Goal: Find specific page/section: Find specific page/section

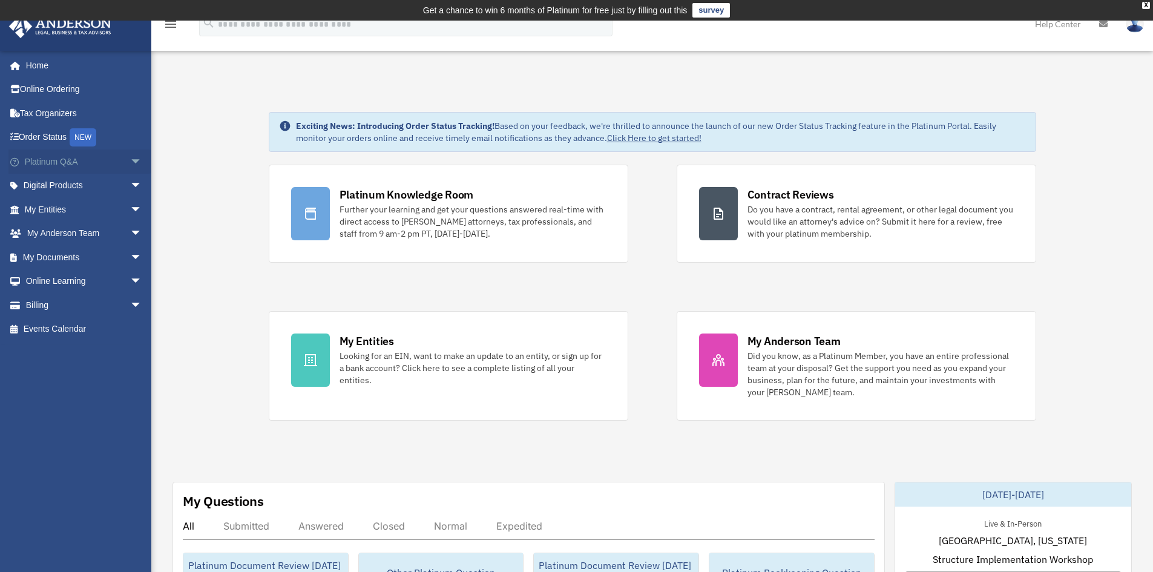
click at [130, 162] on span "arrow_drop_down" at bounding box center [142, 162] width 24 height 25
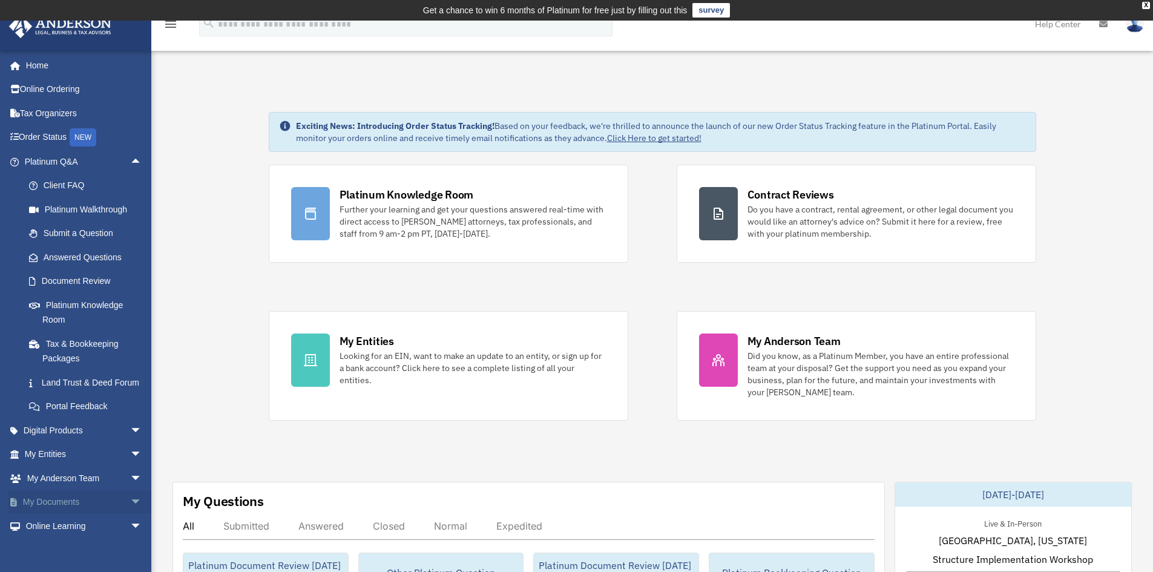
click at [130, 515] on span "arrow_drop_down" at bounding box center [142, 502] width 24 height 25
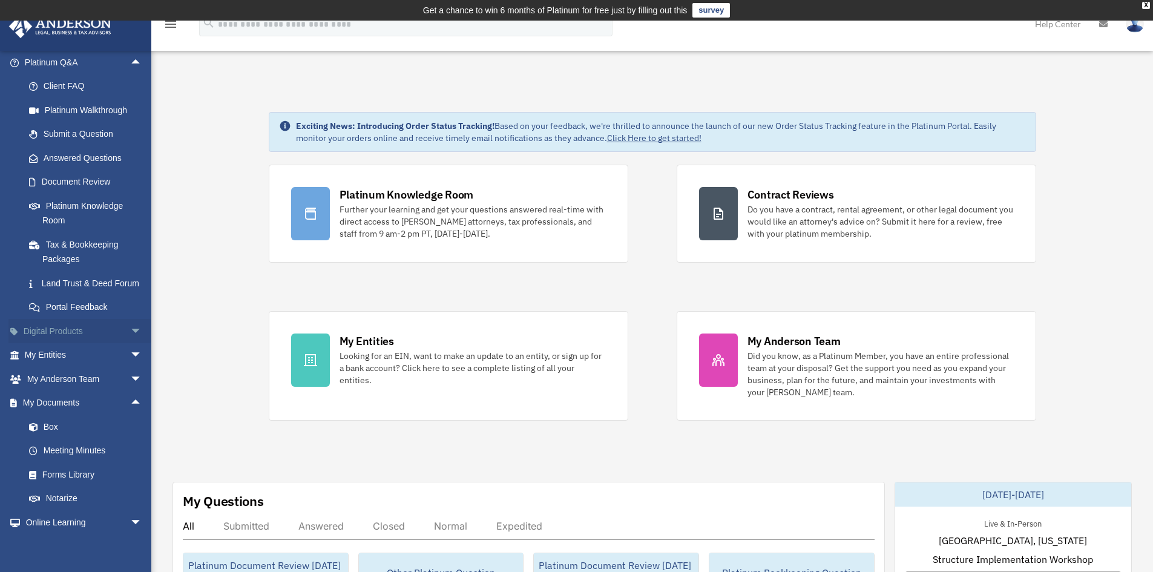
scroll to position [121, 0]
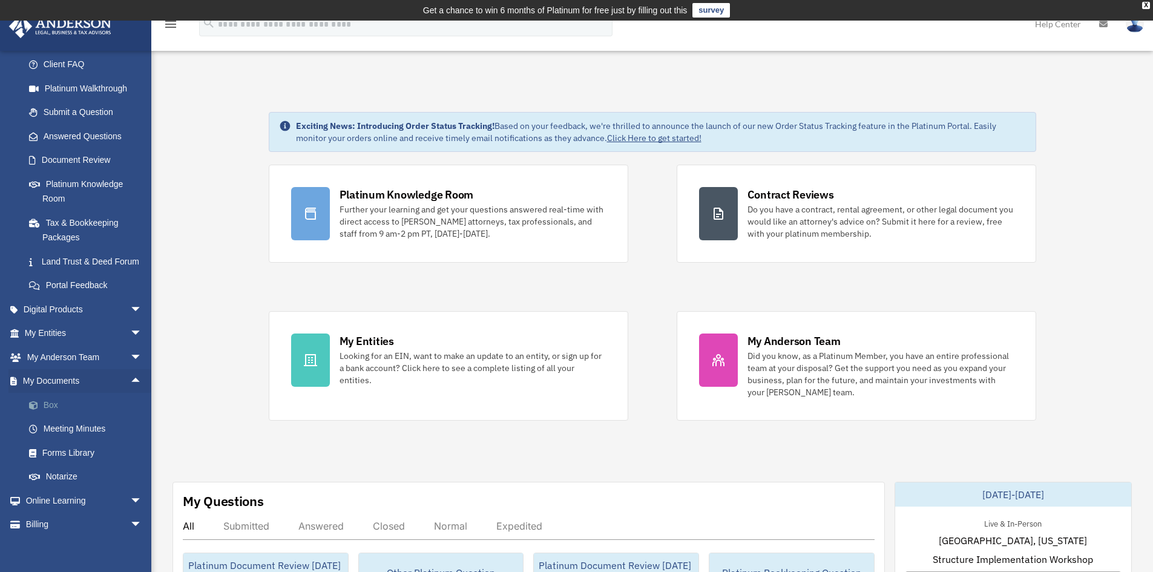
click at [50, 417] on link "Box" at bounding box center [88, 405] width 143 height 24
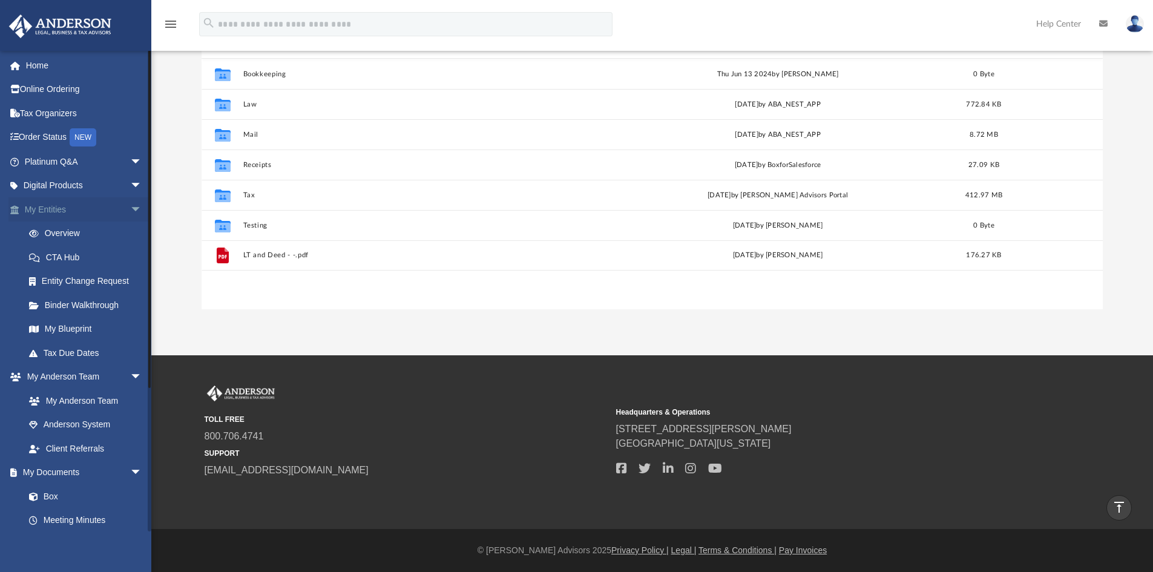
click at [130, 209] on span "arrow_drop_down" at bounding box center [142, 209] width 24 height 25
click at [130, 229] on span "arrow_drop_down" at bounding box center [142, 234] width 24 height 25
click at [130, 256] on span "arrow_drop_down" at bounding box center [142, 257] width 24 height 25
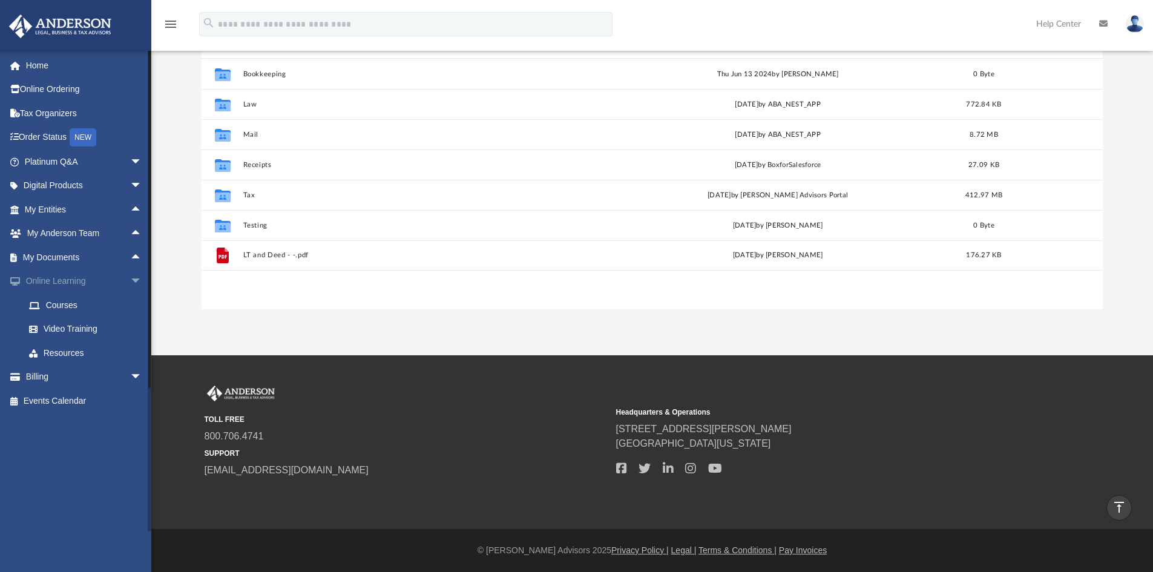
click at [130, 281] on span "arrow_drop_down" at bounding box center [142, 281] width 24 height 25
click at [130, 281] on span "arrow_drop_up" at bounding box center [142, 281] width 24 height 25
click at [130, 283] on span "arrow_drop_down" at bounding box center [142, 281] width 24 height 25
click at [130, 306] on span "arrow_drop_down" at bounding box center [142, 305] width 24 height 25
click at [130, 306] on span "arrow_drop_up" at bounding box center [142, 305] width 24 height 25
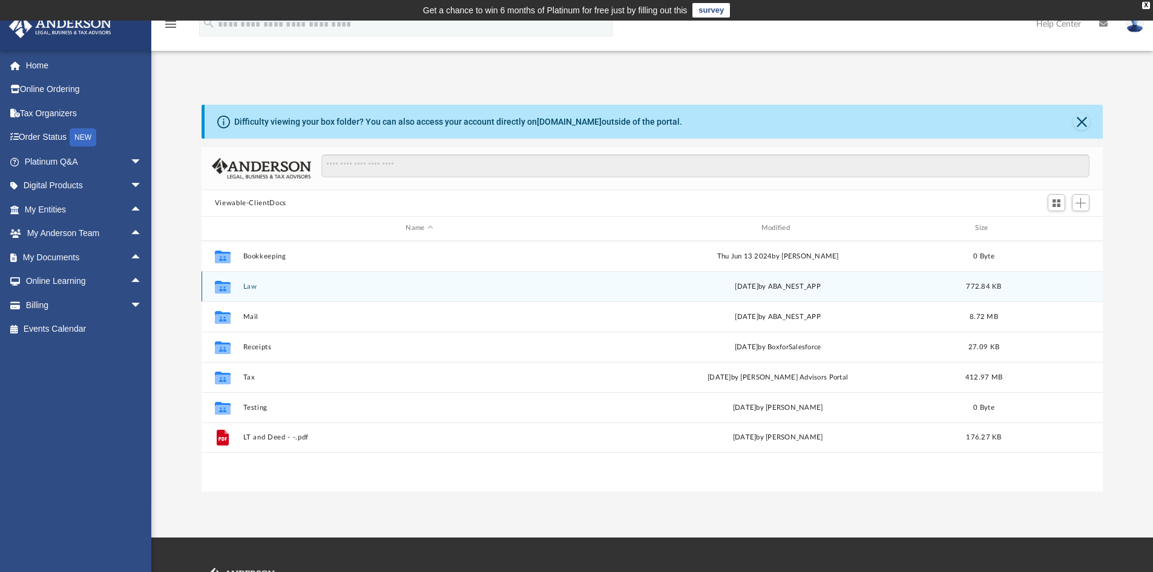
click at [249, 289] on button "Law" at bounding box center [419, 287] width 353 height 8
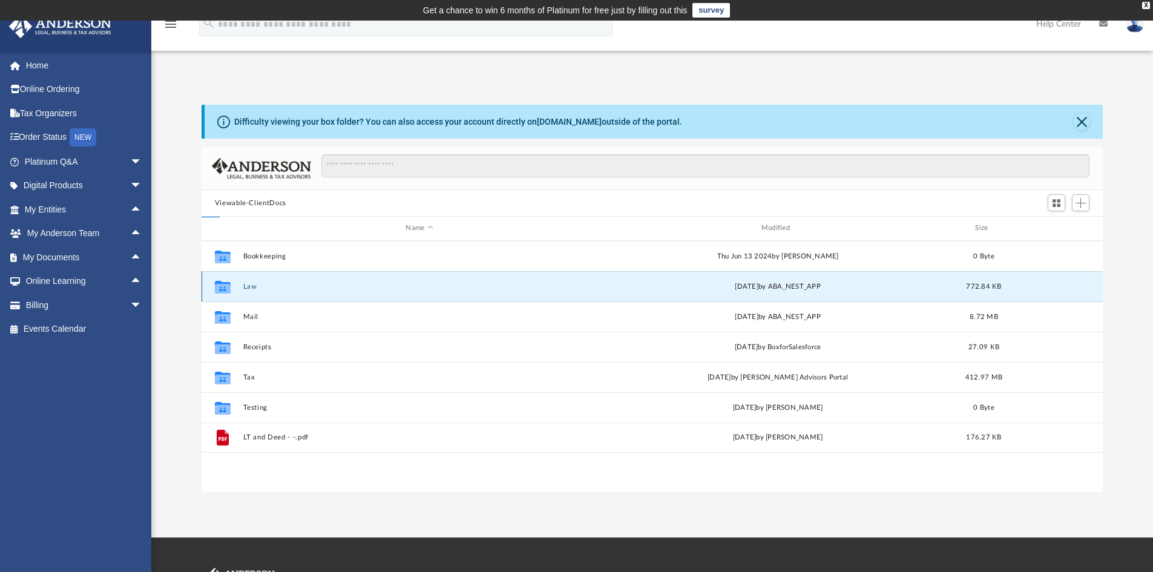
click at [249, 289] on button "Law" at bounding box center [419, 287] width 353 height 8
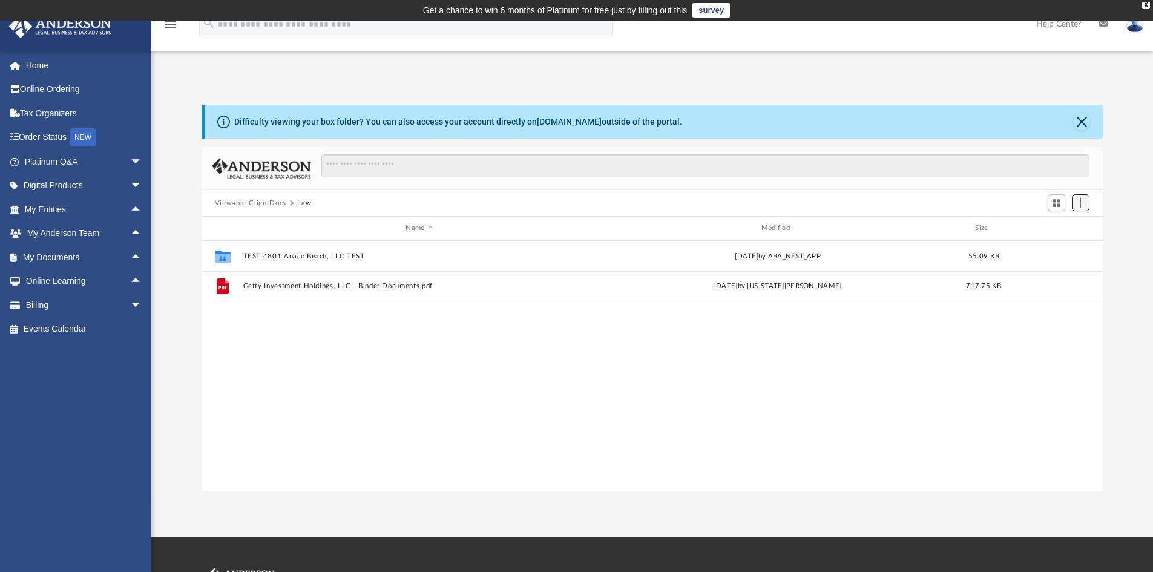
click at [1082, 205] on span "Add" at bounding box center [1081, 203] width 10 height 10
click at [973, 380] on div "Collaborated Folder TEST 4801 Anaco Beach, LLC TEST [DATE] by ABA_NEST_APP 55.0…" at bounding box center [653, 366] width 902 height 251
